Goal: Information Seeking & Learning: Understand process/instructions

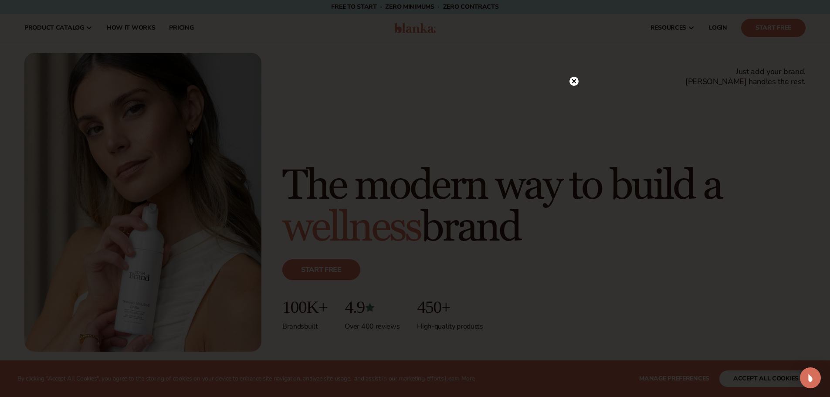
click at [183, 68] on div at bounding box center [415, 198] width 830 height 397
click at [575, 78] on circle at bounding box center [574, 81] width 9 height 9
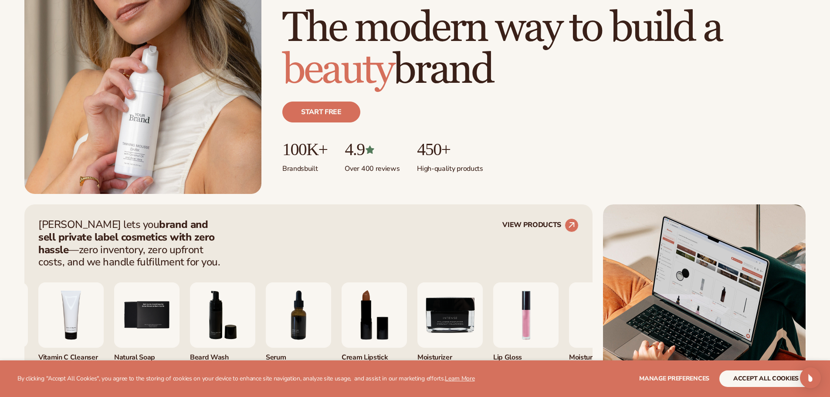
scroll to position [174, 0]
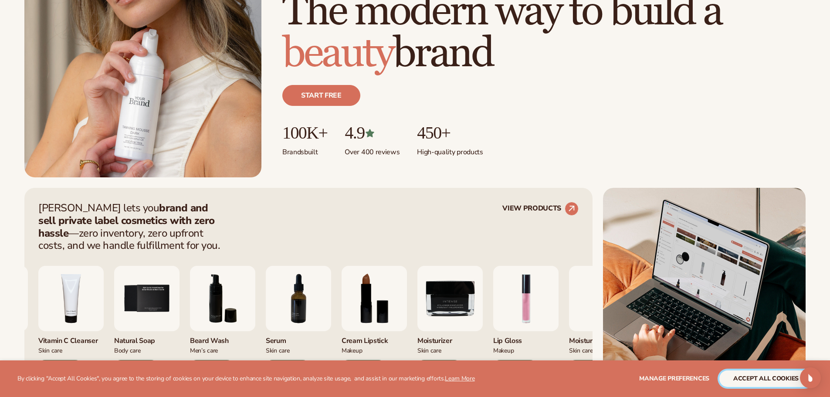
click at [739, 377] on button "accept all cookies" at bounding box center [766, 378] width 93 height 17
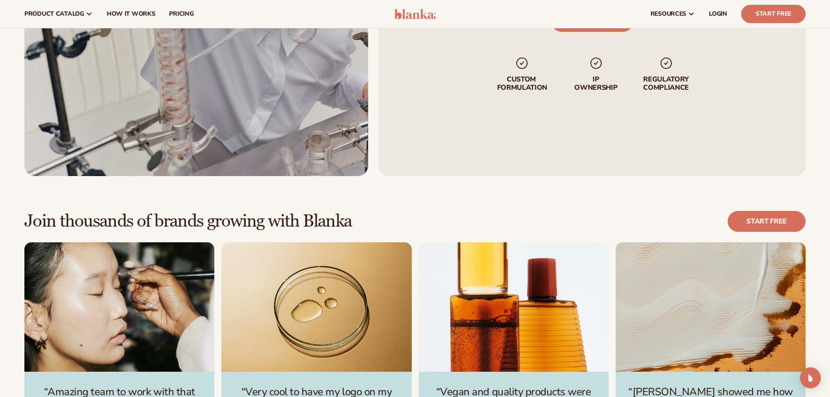
scroll to position [2310, 0]
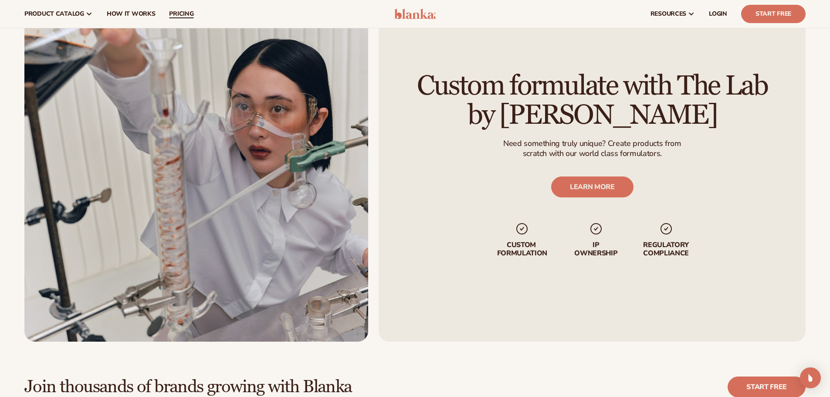
click at [180, 14] on span "pricing" at bounding box center [181, 13] width 24 height 7
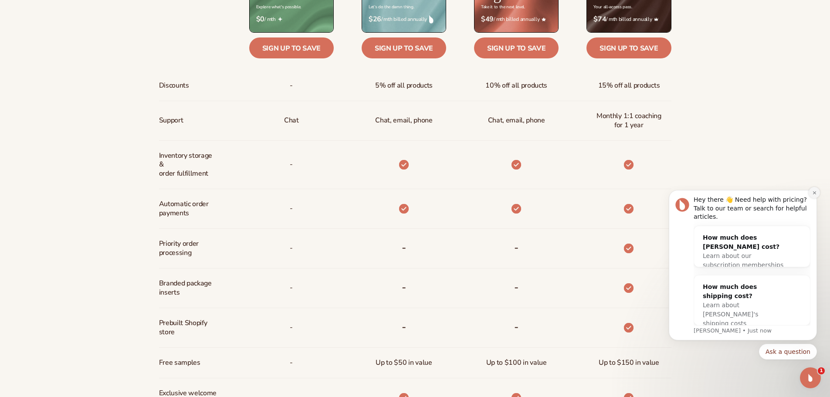
click at [814, 194] on icon "Dismiss notification" at bounding box center [814, 192] width 3 height 3
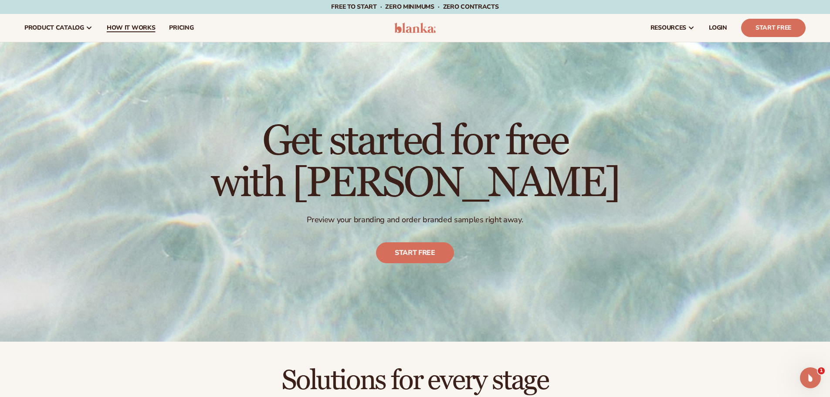
click at [123, 30] on span "How It Works" at bounding box center [131, 27] width 49 height 7
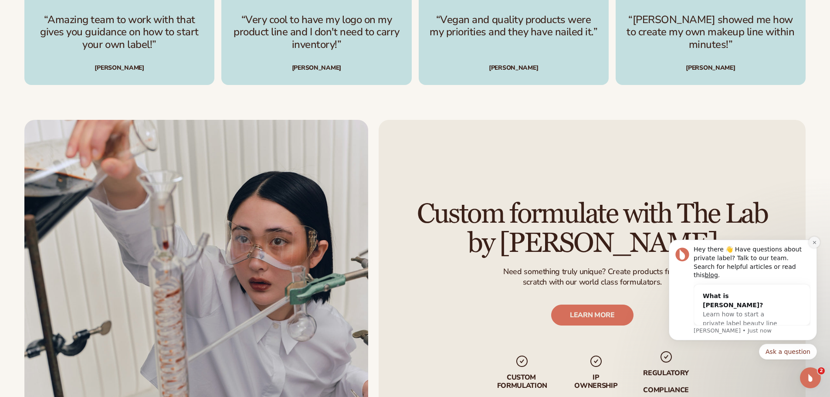
click at [815, 245] on icon "Dismiss notification" at bounding box center [814, 242] width 5 height 5
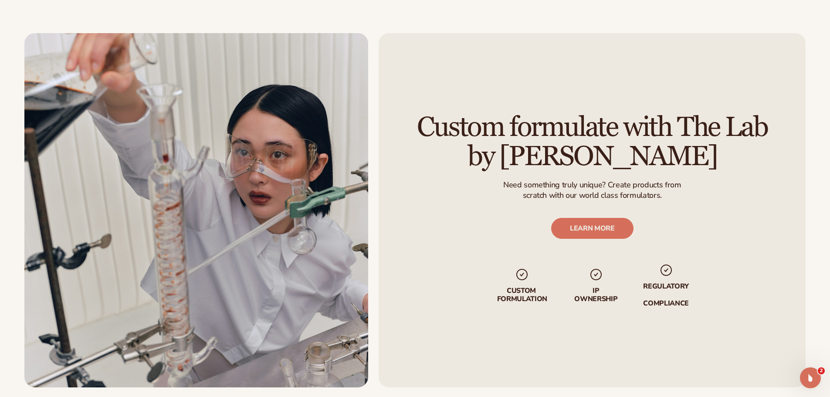
scroll to position [1699, 0]
